Goal: Task Accomplishment & Management: Manage account settings

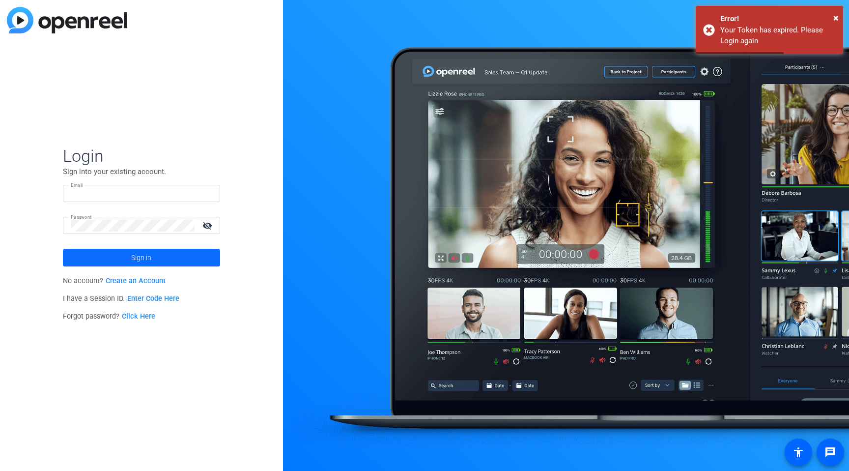
type input "[PERSON_NAME][EMAIL_ADDRESS][DOMAIN_NAME]"
click at [110, 262] on span at bounding box center [141, 258] width 157 height 24
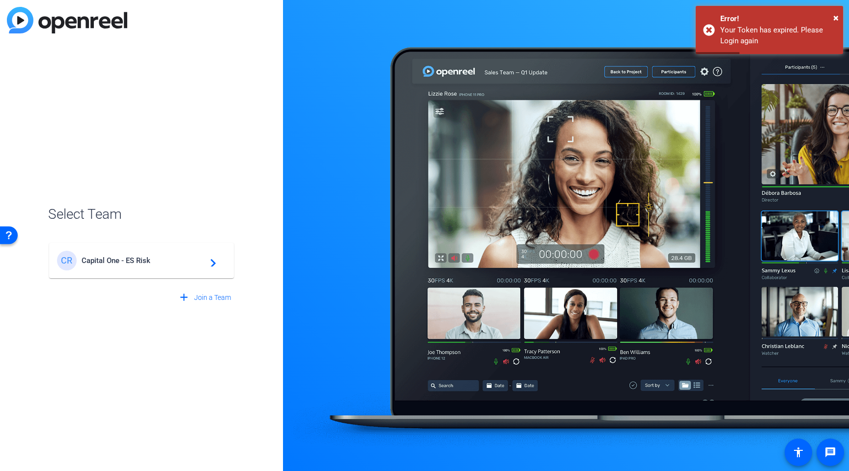
click at [107, 260] on span "Capital One - ES Risk" at bounding box center [143, 260] width 123 height 9
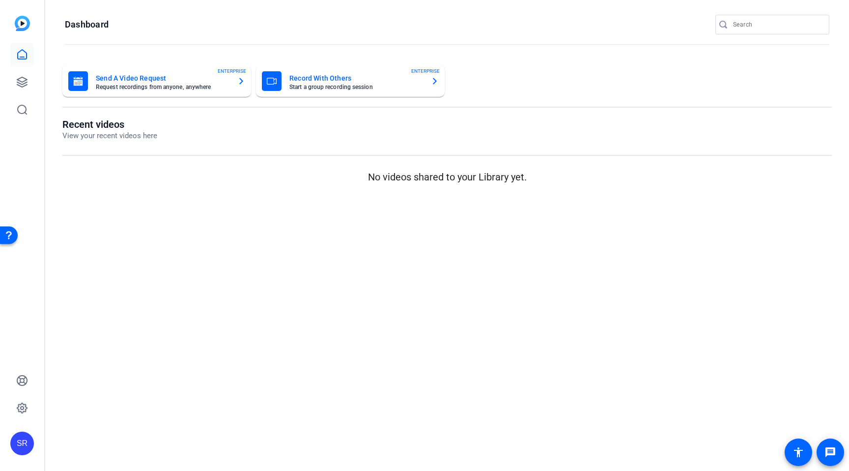
click at [22, 70] on div at bounding box center [22, 82] width 24 height 79
click at [23, 77] on icon at bounding box center [22, 82] width 12 height 12
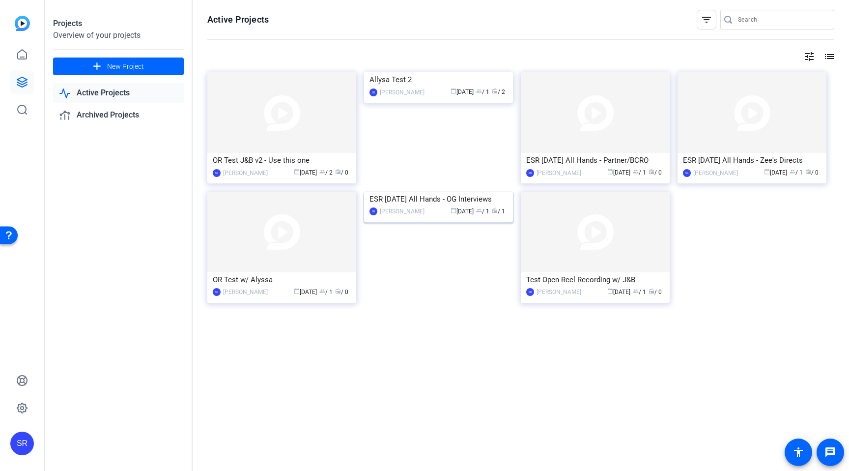
click at [442, 206] on div "ESR [DATE] All Hands - OG Interviews" at bounding box center [439, 199] width 138 height 15
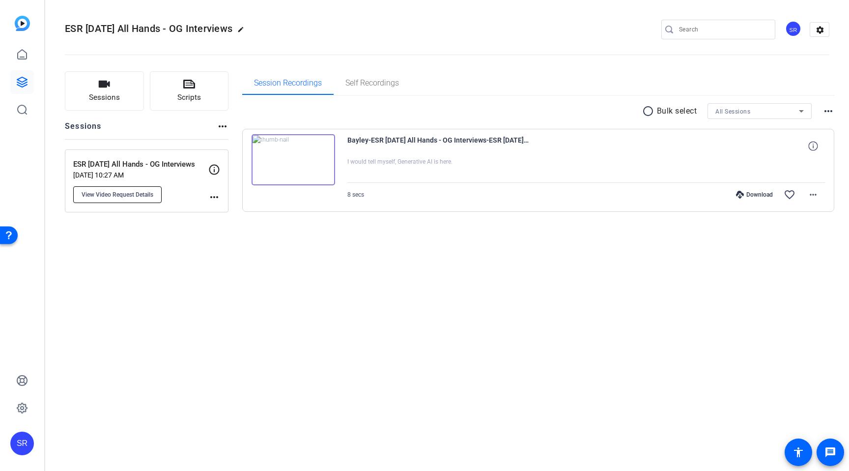
click at [108, 196] on span "View Video Request Details" at bounding box center [118, 195] width 72 height 8
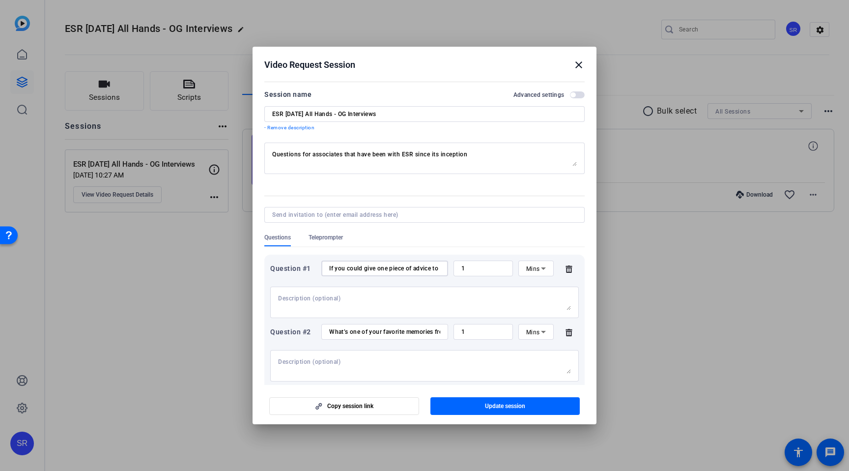
drag, startPoint x: 415, startPoint y: 268, endPoint x: 328, endPoint y: 264, distance: 87.1
click at [328, 264] on div "If you could give one piece of advice to your 2015 self, what would you say?" at bounding box center [385, 269] width 127 height 16
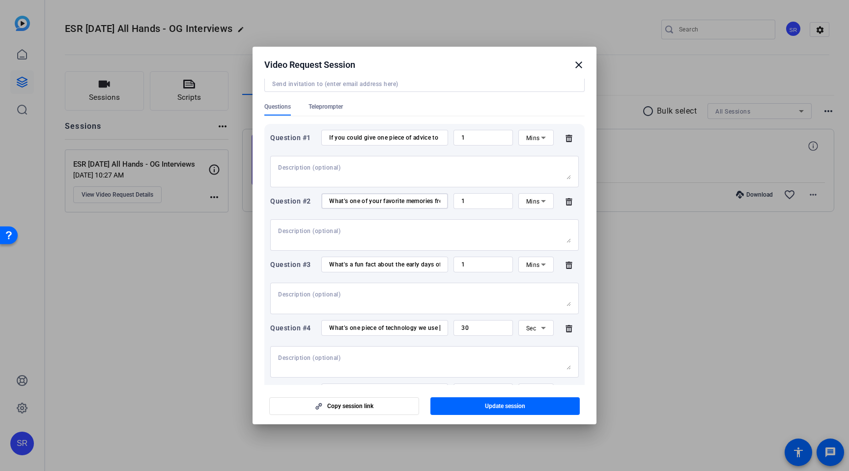
scroll to position [0, 87]
drag, startPoint x: 335, startPoint y: 201, endPoint x: 445, endPoint y: 213, distance: 110.4
click at [469, 206] on div "Question #2 What’s one of your favorite memories from the early days of ES Risk…" at bounding box center [424, 201] width 309 height 16
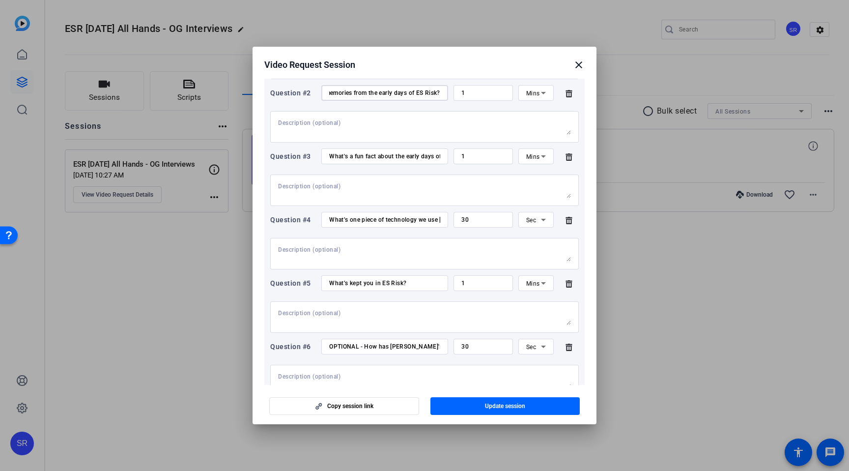
scroll to position [295, 0]
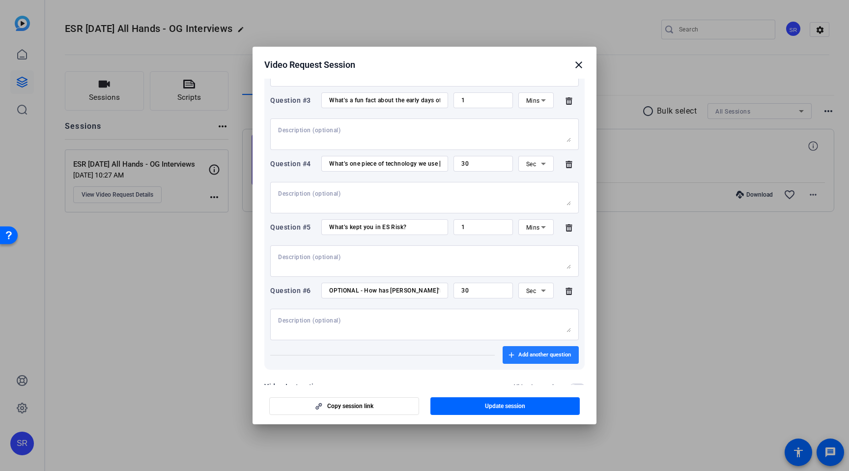
click at [521, 353] on span "Add another question" at bounding box center [545, 355] width 53 height 8
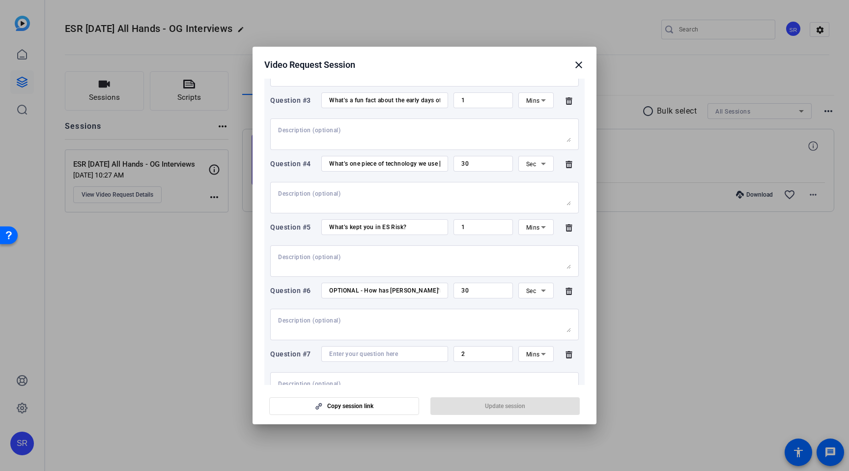
click at [380, 360] on div at bounding box center [384, 354] width 111 height 16
click at [378, 355] on input at bounding box center [384, 354] width 111 height 8
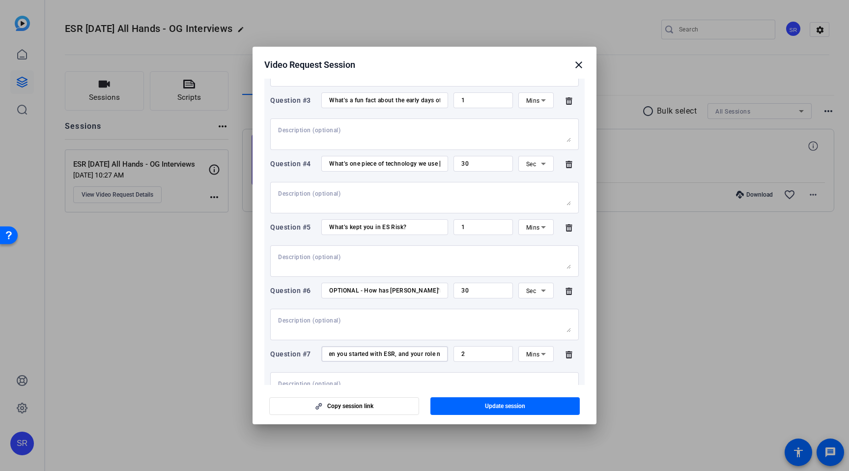
scroll to position [0, 123]
type input "Introduce yourself - Name, your role when you started with ESR, and your role n…"
click at [530, 354] on span "Mins" at bounding box center [534, 354] width 14 height 7
click at [460, 352] on div at bounding box center [424, 235] width 849 height 471
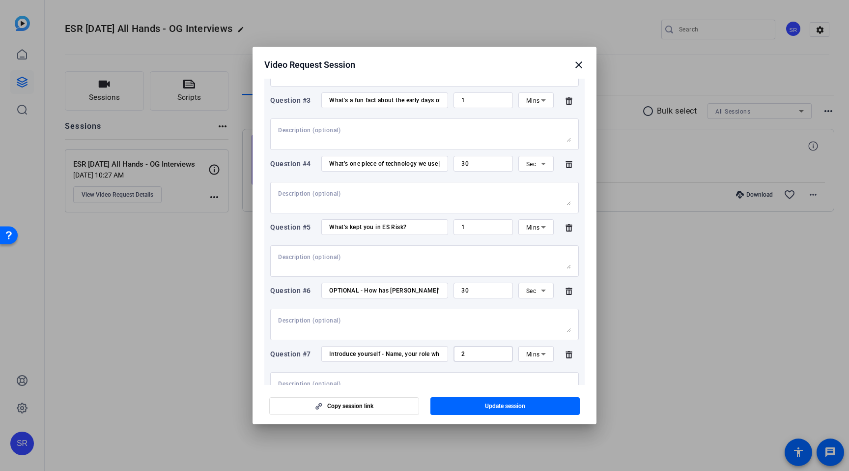
drag, startPoint x: 462, startPoint y: 353, endPoint x: 455, endPoint y: 353, distance: 6.9
click at [455, 353] on div "2" at bounding box center [483, 354] width 59 height 16
type input "1"
click at [467, 378] on div at bounding box center [424, 387] width 293 height 31
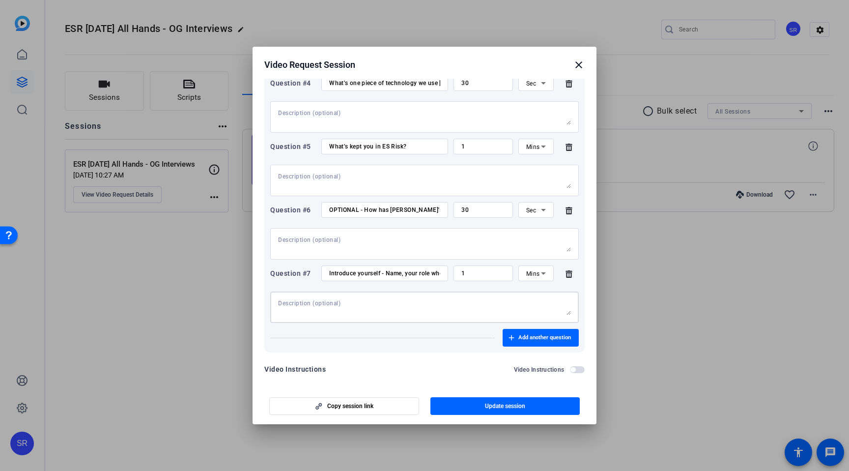
scroll to position [382, 0]
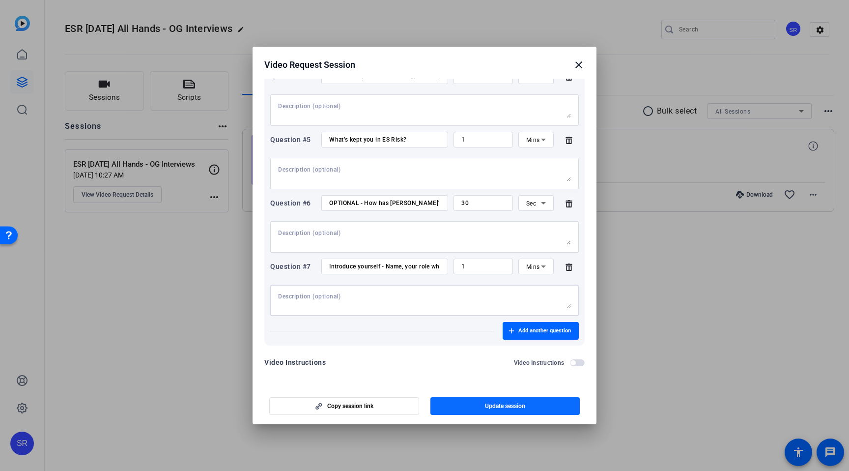
click at [483, 406] on span "button" at bounding box center [506, 406] width 150 height 24
click at [281, 267] on div "Question #7" at bounding box center [293, 267] width 46 height 12
click at [498, 407] on span "Update session" at bounding box center [505, 406] width 40 height 8
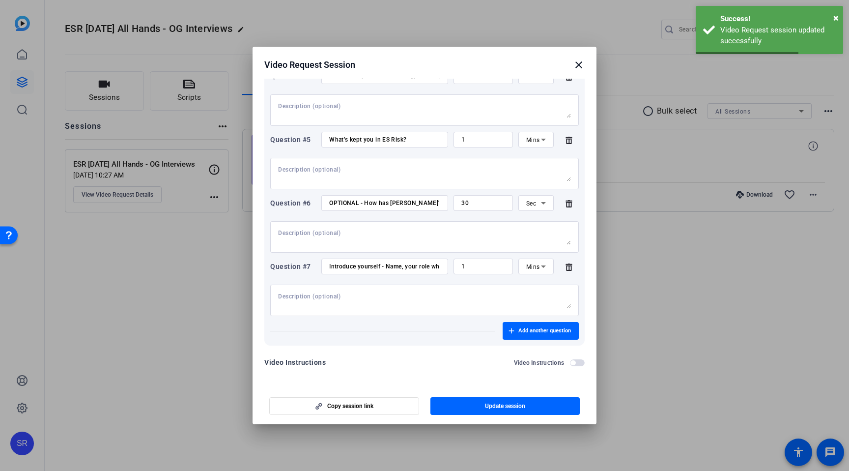
click at [581, 61] on mat-icon "close" at bounding box center [579, 65] width 12 height 12
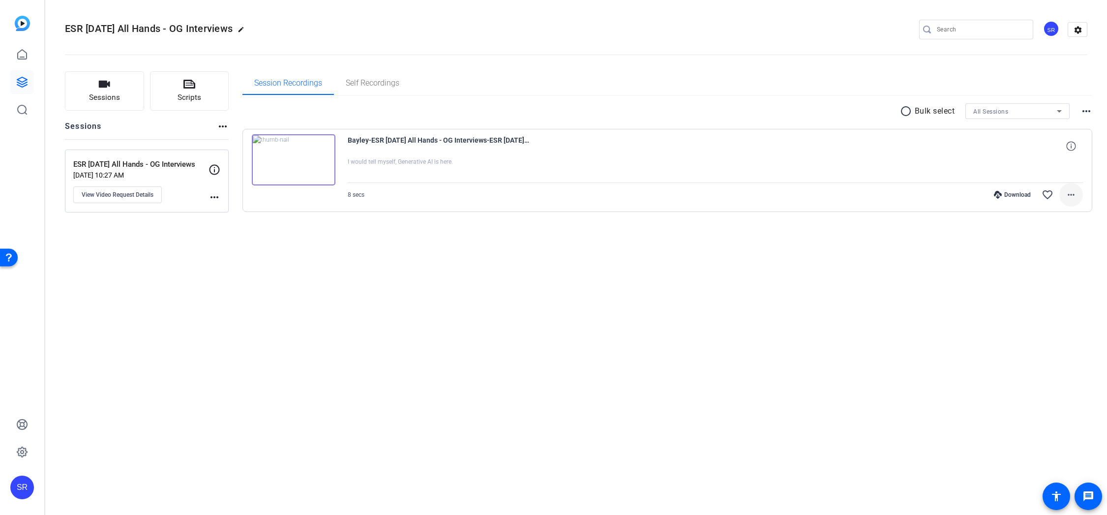
click at [849, 196] on mat-icon "more_horiz" at bounding box center [1071, 195] width 12 height 12
click at [849, 302] on span "Archive clip" at bounding box center [1045, 301] width 59 height 12
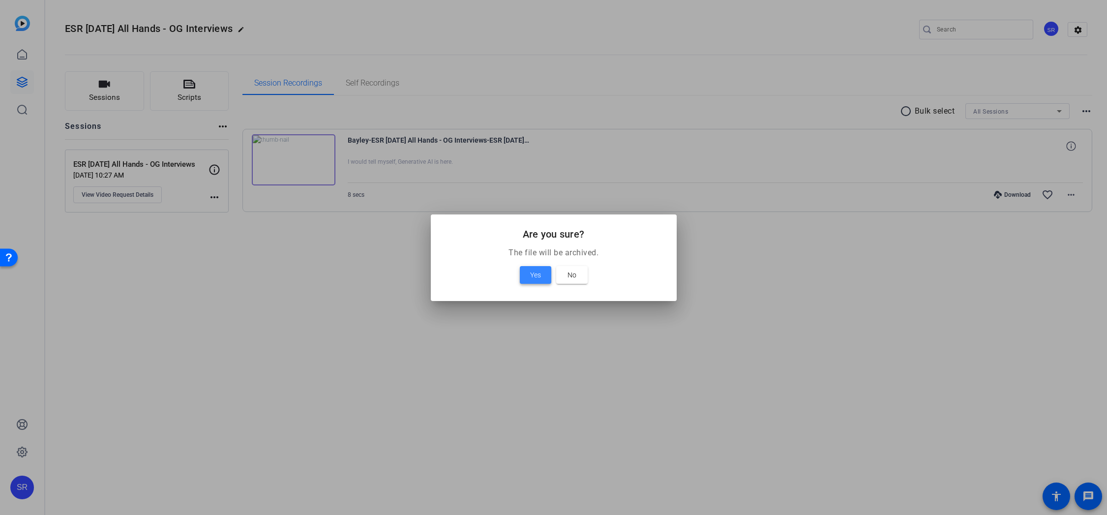
click at [532, 274] on span "Yes" at bounding box center [535, 275] width 11 height 12
